Goal: Task Accomplishment & Management: Use online tool/utility

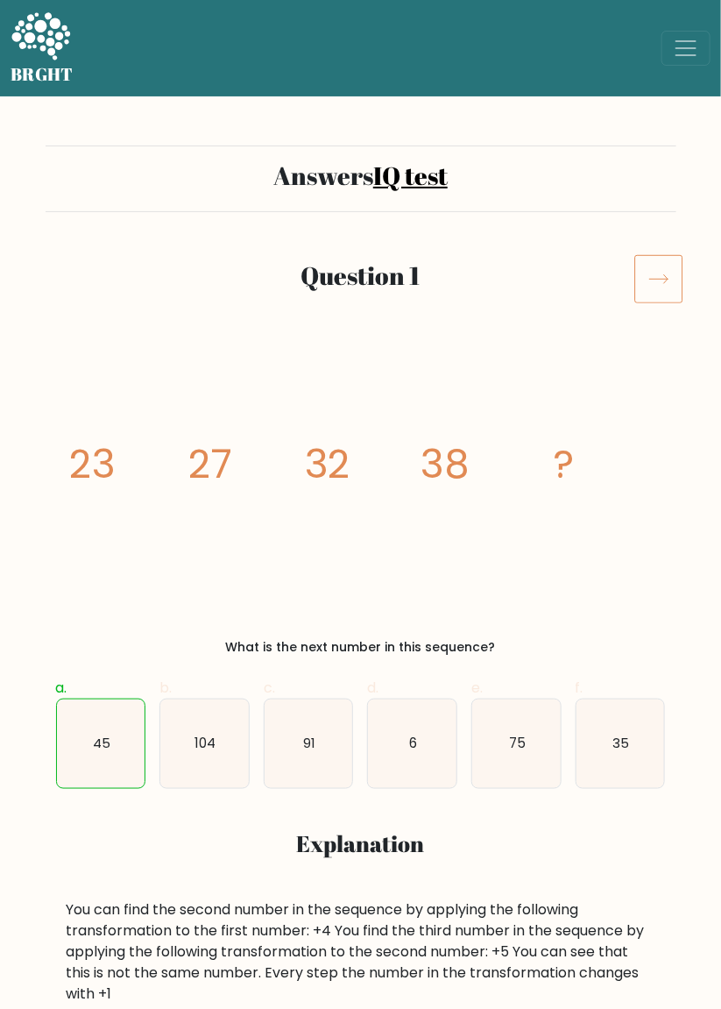
click at [666, 283] on icon at bounding box center [658, 278] width 49 height 49
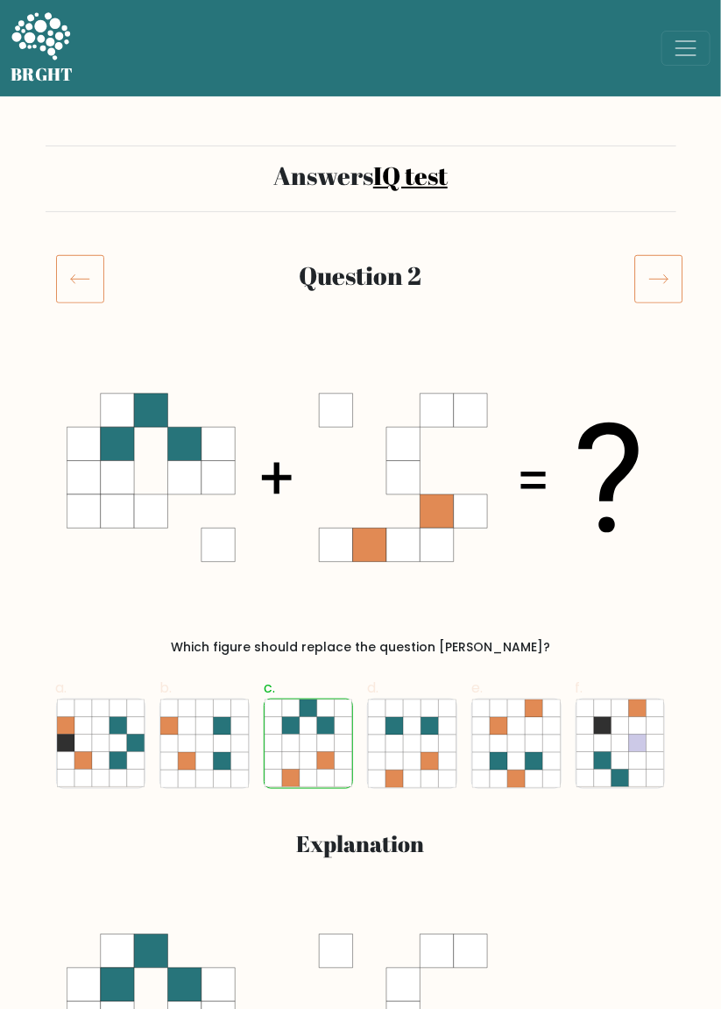
click at [655, 284] on icon at bounding box center [658, 278] width 49 height 49
